Goal: Navigation & Orientation: Find specific page/section

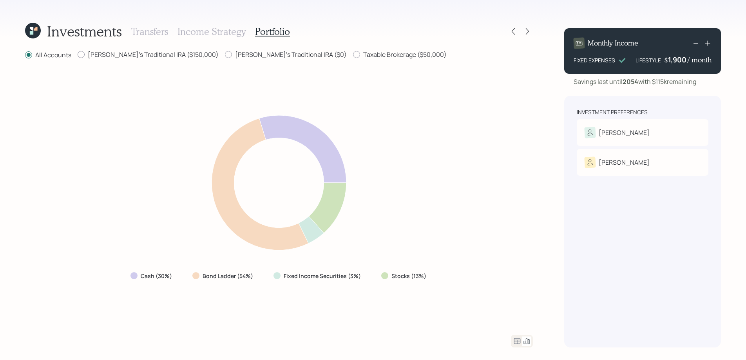
click at [528, 342] on icon at bounding box center [526, 340] width 9 height 9
click at [529, 342] on icon at bounding box center [526, 340] width 9 height 9
click at [515, 341] on icon at bounding box center [517, 340] width 9 height 9
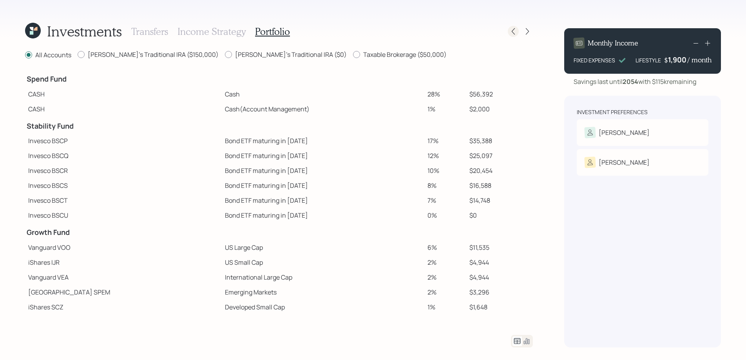
click at [514, 31] on icon at bounding box center [514, 31] width 8 height 8
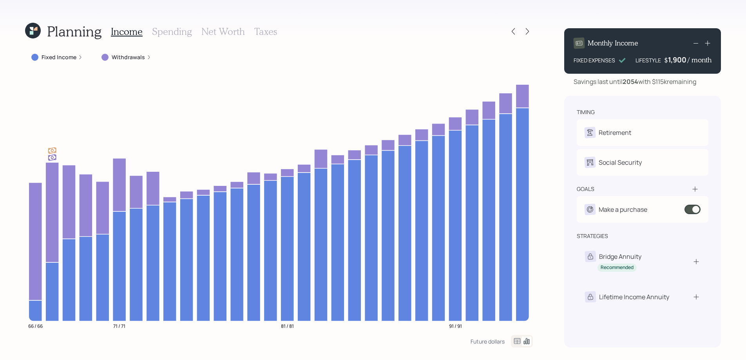
click at [514, 31] on icon at bounding box center [514, 31] width 8 height 8
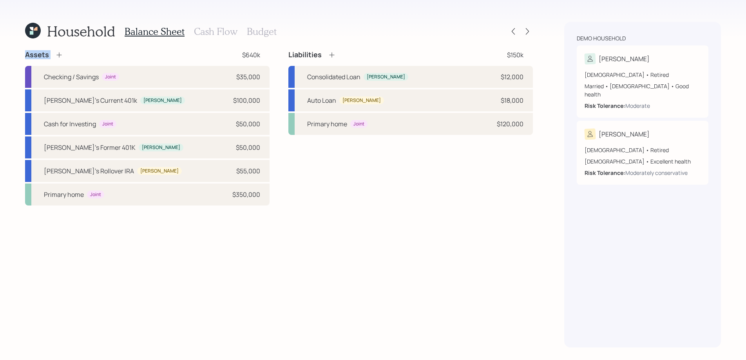
click at [514, 31] on icon at bounding box center [514, 31] width 8 height 8
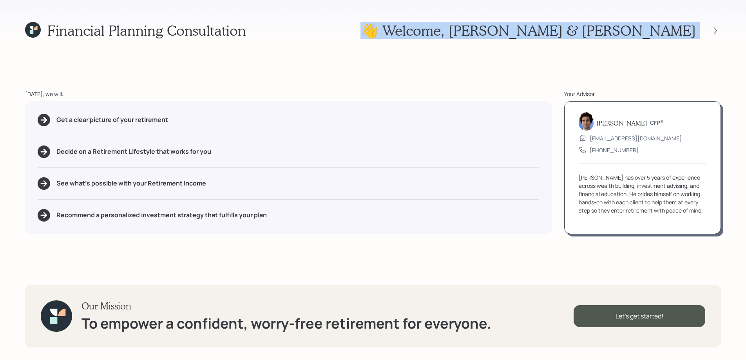
click at [514, 31] on div "Financial Planning Consultation 👋 Welcome , [PERSON_NAME] & [PERSON_NAME]" at bounding box center [373, 30] width 696 height 17
click at [501, 33] on div "Financial Planning Consultation 👋 Welcome , [PERSON_NAME] & [PERSON_NAME]" at bounding box center [373, 30] width 696 height 17
